Goal: Find specific page/section: Find specific page/section

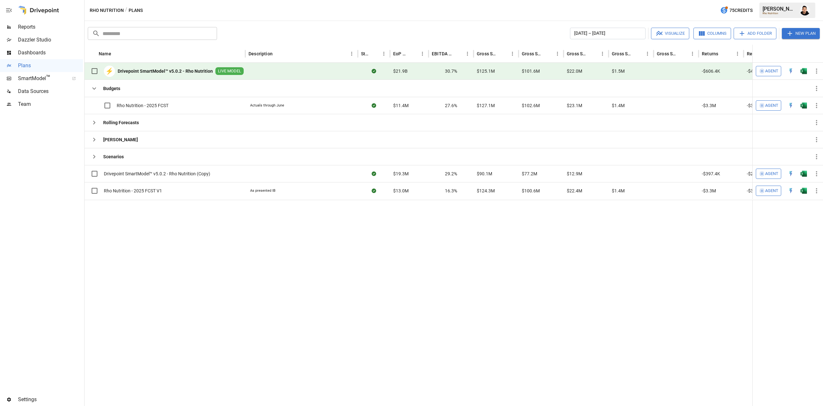
click at [799, 74] on button "button" at bounding box center [804, 71] width 21 height 10
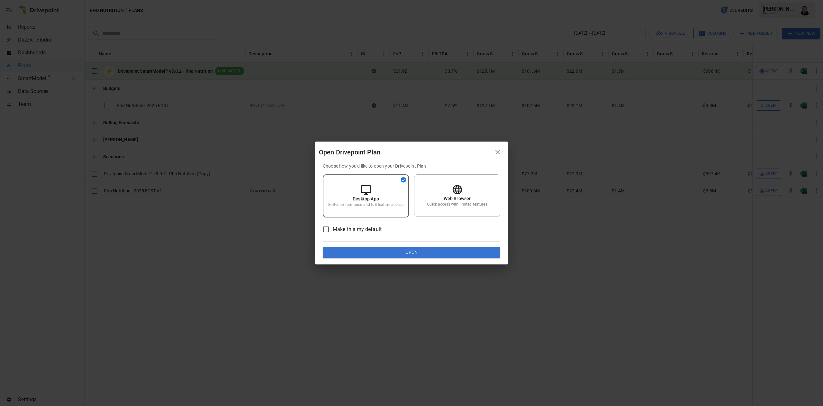
click at [431, 249] on button "Open" at bounding box center [412, 253] width 178 height 12
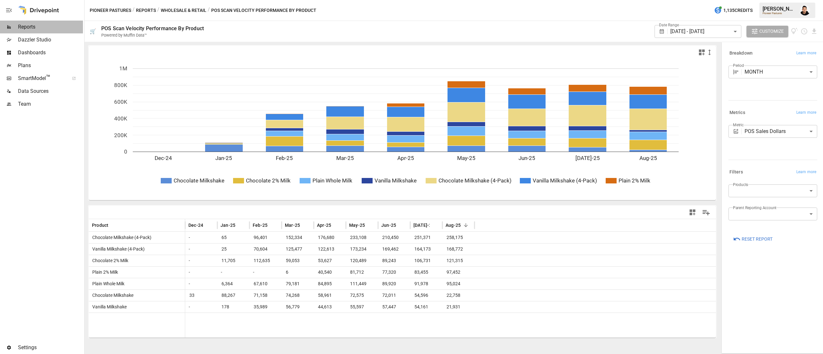
click at [33, 29] on span "Reports" at bounding box center [50, 27] width 65 height 8
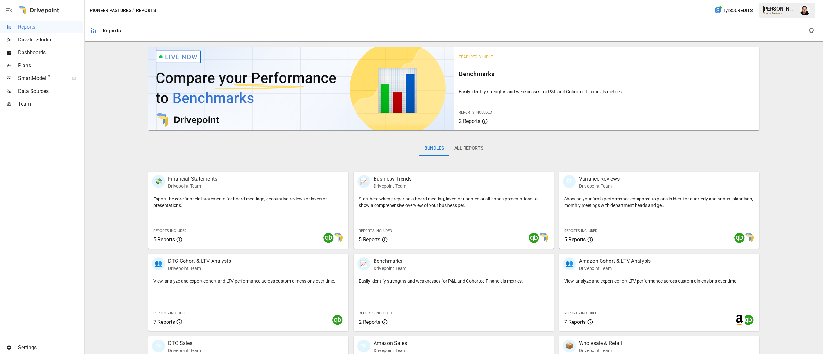
click at [803, 18] on button "button" at bounding box center [805, 10] width 18 height 18
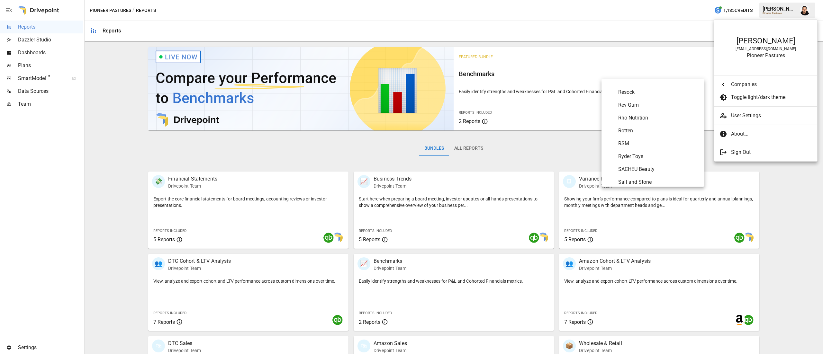
scroll to position [2904, 0]
click at [658, 122] on Nutrition "Rho Nutrition" at bounding box center [653, 117] width 103 height 13
